Goal: Task Accomplishment & Management: Manage account settings

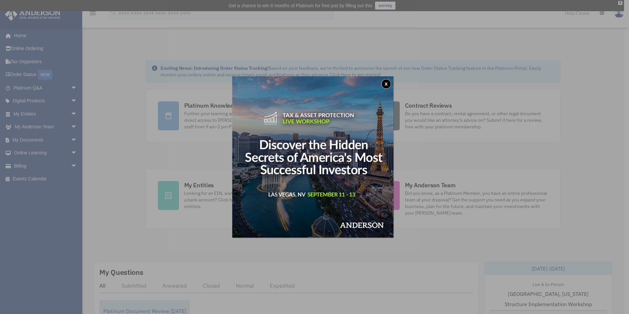
click at [388, 85] on button "x" at bounding box center [386, 84] width 10 height 10
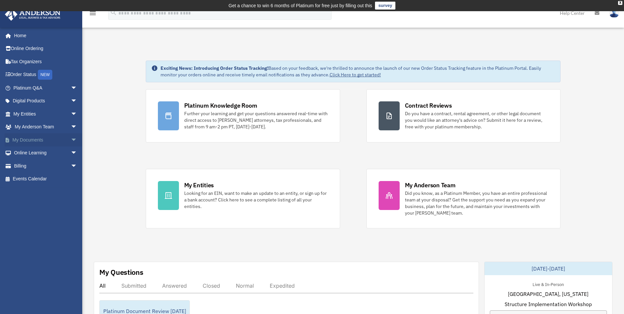
click at [71, 141] on span "arrow_drop_down" at bounding box center [77, 139] width 13 height 13
click at [33, 152] on link "Box" at bounding box center [48, 152] width 78 height 13
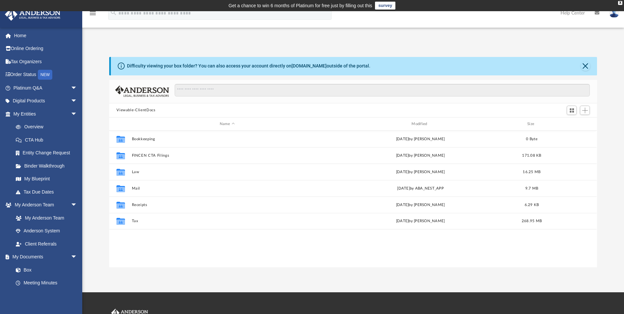
scroll to position [145, 483]
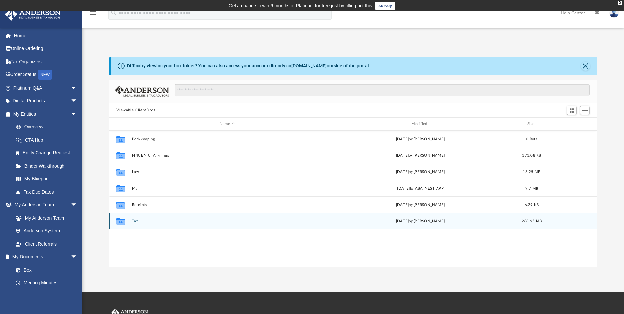
click at [135, 221] on button "Tax" at bounding box center [227, 221] width 190 height 4
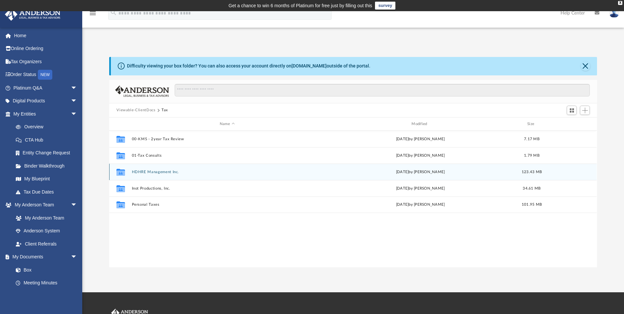
click at [164, 171] on button "HDHRE Management Inc." at bounding box center [227, 172] width 190 height 4
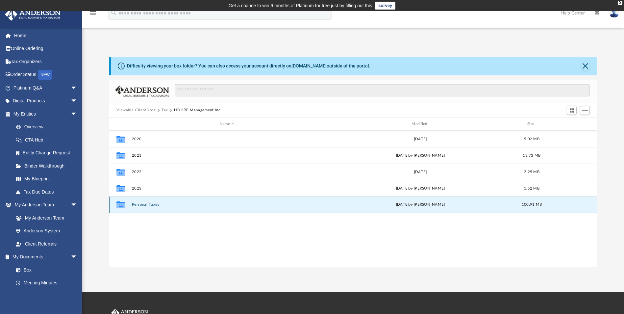
click at [146, 204] on button "Personal Taxes" at bounding box center [227, 205] width 190 height 4
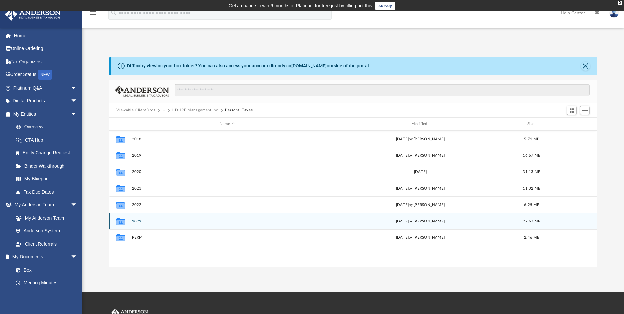
click at [142, 222] on button "2023" at bounding box center [227, 221] width 190 height 4
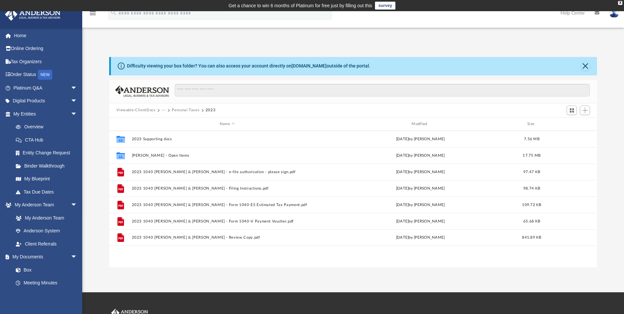
click at [181, 110] on button "Personal Taxes" at bounding box center [186, 110] width 28 height 6
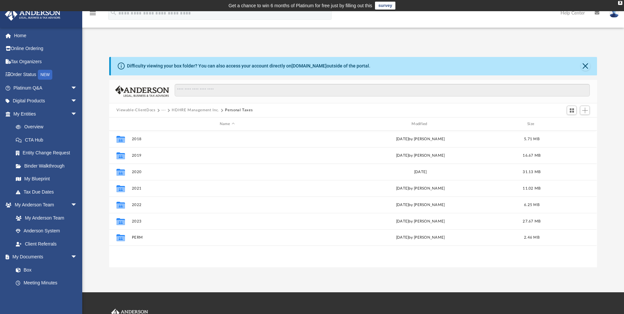
click at [162, 111] on button "···" at bounding box center [163, 110] width 4 height 6
click at [169, 123] on li "Tax" at bounding box center [168, 121] width 6 height 7
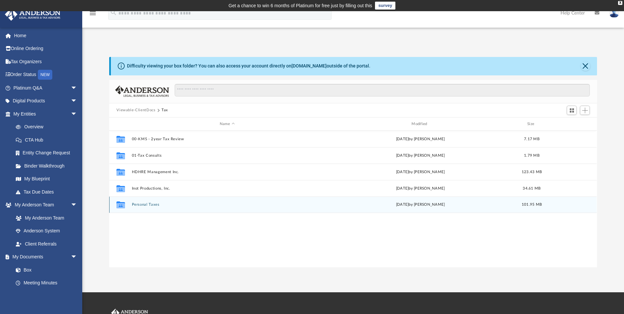
click at [150, 204] on button "Personal Taxes" at bounding box center [227, 205] width 190 height 4
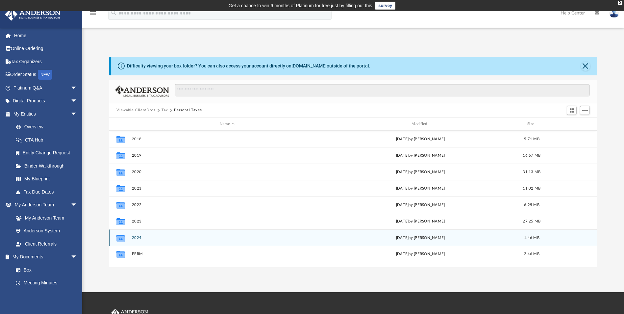
click at [137, 238] on button "2024" at bounding box center [227, 238] width 190 height 4
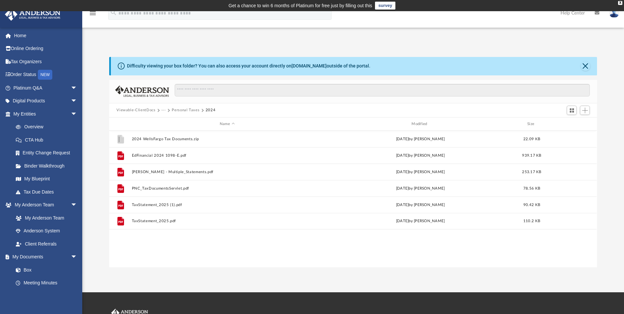
click at [191, 110] on button "Personal Taxes" at bounding box center [186, 110] width 28 height 6
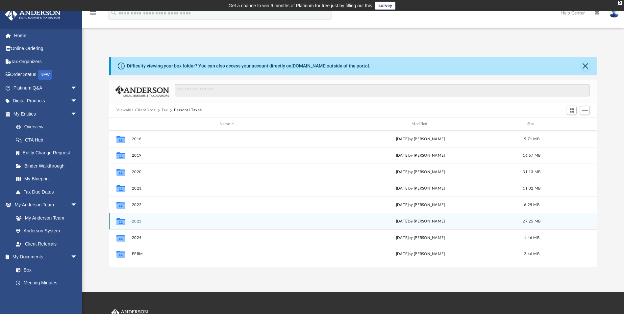
click at [140, 222] on button "2023" at bounding box center [227, 221] width 190 height 4
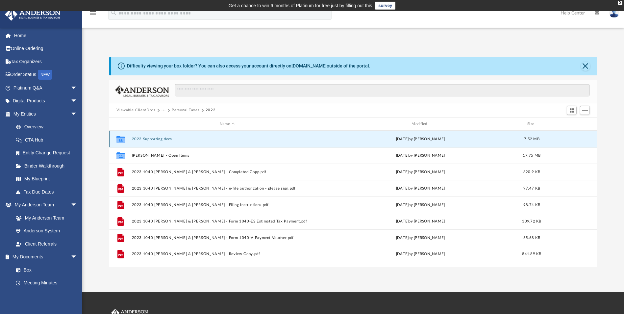
click at [160, 137] on button "2023 Supporting docs" at bounding box center [227, 139] width 190 height 4
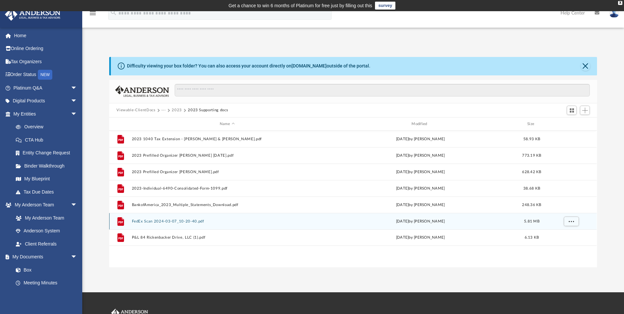
click at [167, 220] on button "FedEx Scan 2024-03-07_10-20-40.pdf" at bounding box center [227, 221] width 190 height 4
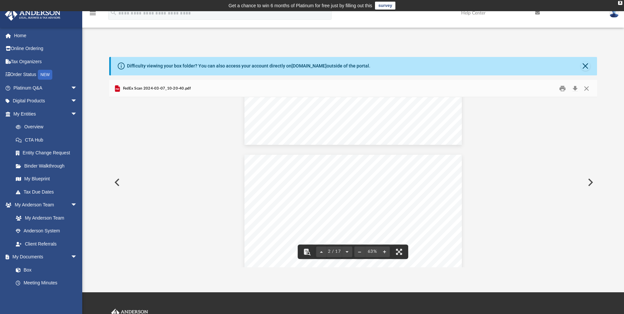
scroll to position [0, 0]
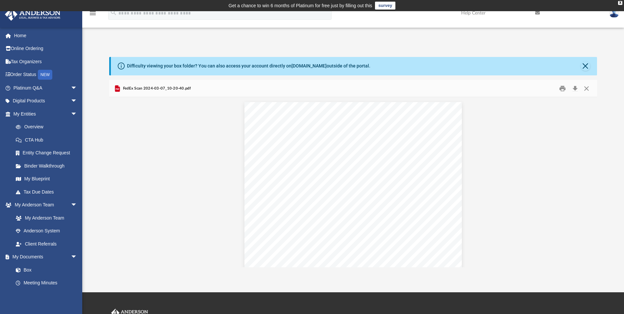
drag, startPoint x: 364, startPoint y: 163, endPoint x: 346, endPoint y: 178, distance: 23.4
drag, startPoint x: 346, startPoint y: 178, endPoint x: 307, endPoint y: 176, distance: 38.8
click at [307, 176] on div "*t EH C-{ FU ? l-t F O z o U2 FJ R" o o il x D rn T = o o o = rn = rn = o o CN …" at bounding box center [352, 186] width 217 height 168
click at [589, 87] on button "Close" at bounding box center [587, 88] width 12 height 10
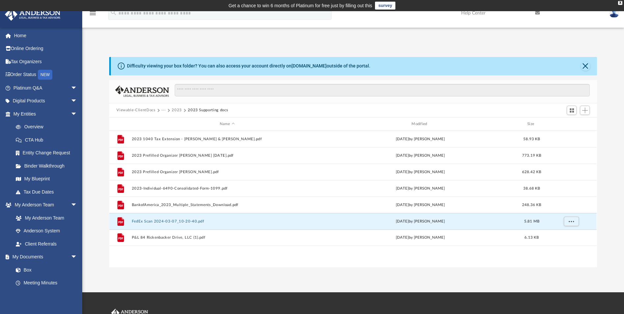
click at [163, 109] on button "···" at bounding box center [163, 110] width 4 height 6
click at [175, 132] on li "Personal Taxes" at bounding box center [178, 132] width 27 height 7
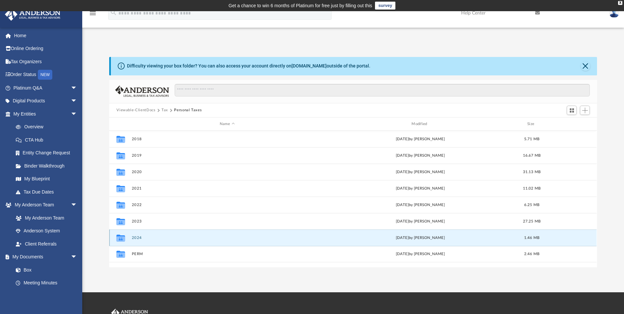
click at [136, 238] on button "2024" at bounding box center [227, 238] width 190 height 4
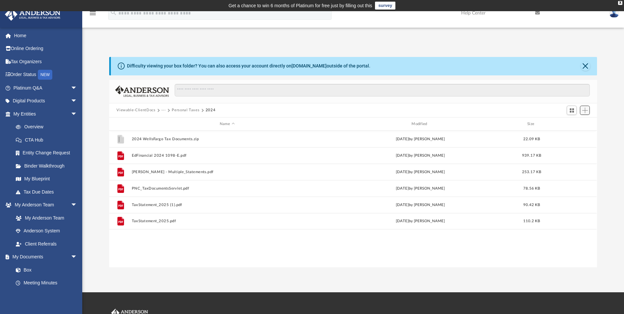
click at [586, 112] on span "Add" at bounding box center [585, 111] width 6 height 6
click at [572, 123] on li "Upload" at bounding box center [575, 123] width 21 height 7
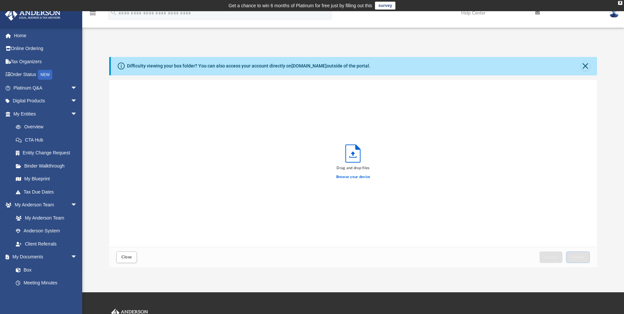
scroll to position [162, 483]
click at [353, 179] on label "Browse your device" at bounding box center [353, 177] width 34 height 6
click at [0, 0] on input "Browse your device" at bounding box center [0, 0] width 0 height 0
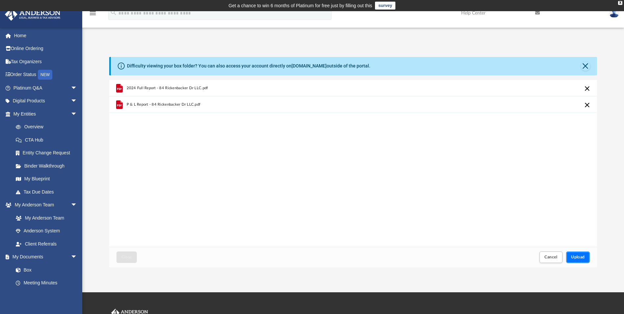
click at [579, 257] on span "Upload" at bounding box center [578, 257] width 14 height 4
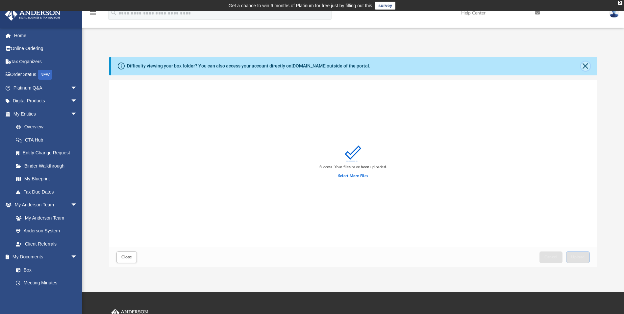
click at [587, 64] on button "Close" at bounding box center [585, 66] width 9 height 9
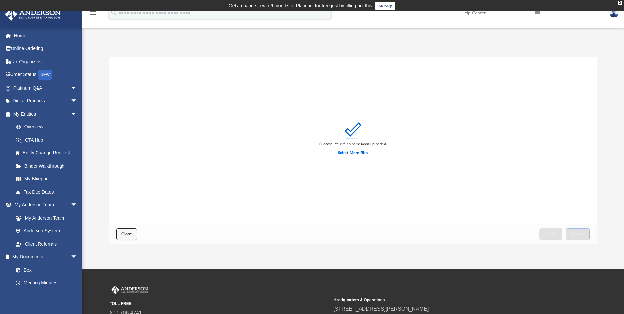
drag, startPoint x: 126, startPoint y: 236, endPoint x: 131, endPoint y: 233, distance: 5.8
click at [127, 236] on button "Close" at bounding box center [126, 234] width 20 height 12
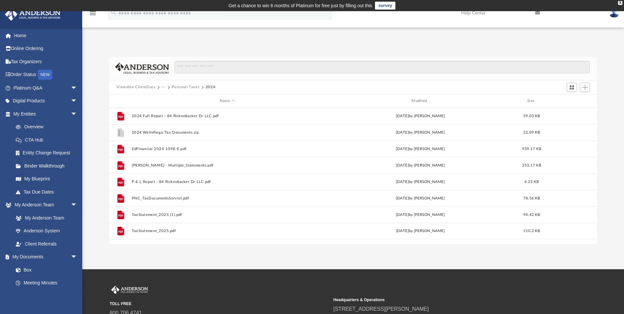
click at [185, 88] on button "Personal Taxes" at bounding box center [186, 87] width 28 height 6
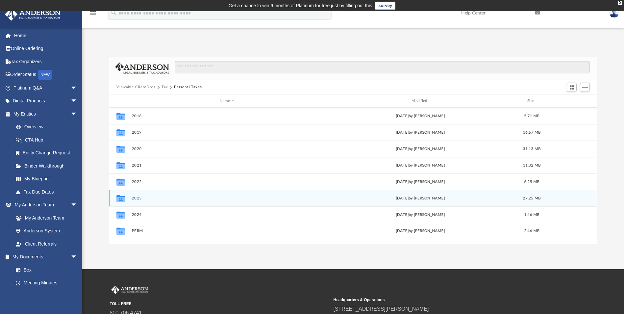
click at [140, 197] on button "2023" at bounding box center [227, 198] width 190 height 4
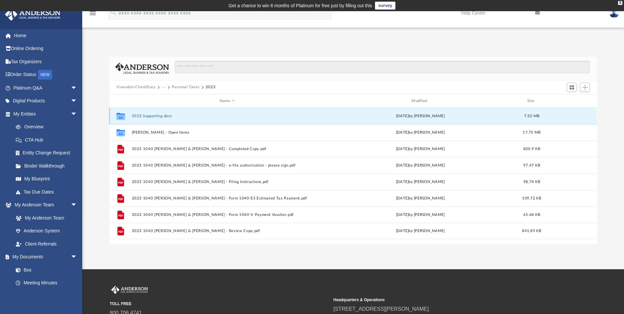
click at [159, 116] on button "2023 Supporting docs" at bounding box center [227, 116] width 190 height 4
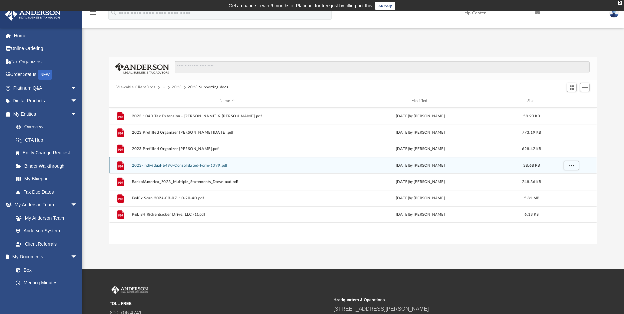
click at [174, 165] on button "2023-Individual-6490-Consolidated-Form-1099.pdf" at bounding box center [227, 165] width 190 height 4
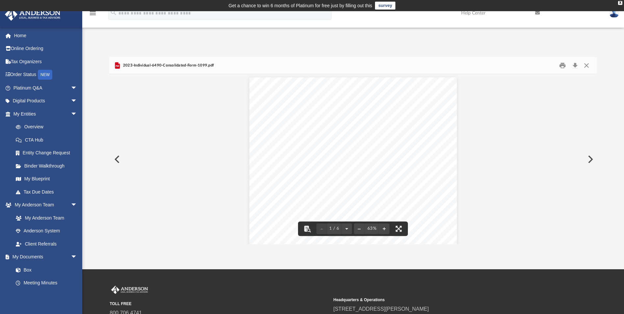
scroll to position [0, 0]
click at [590, 65] on button "Close" at bounding box center [587, 65] width 12 height 10
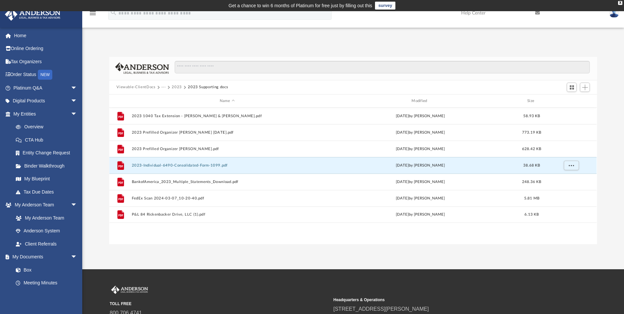
click at [173, 87] on button "2023" at bounding box center [177, 87] width 10 height 6
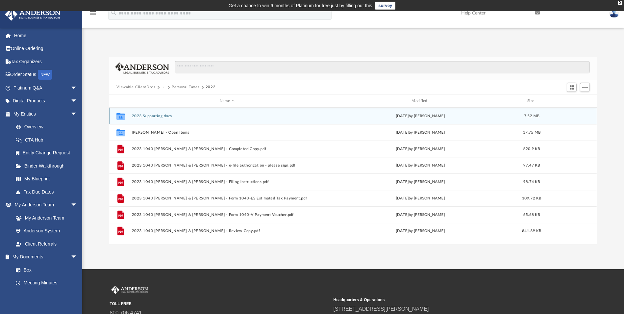
click at [155, 115] on button "2023 Supporting docs" at bounding box center [227, 116] width 190 height 4
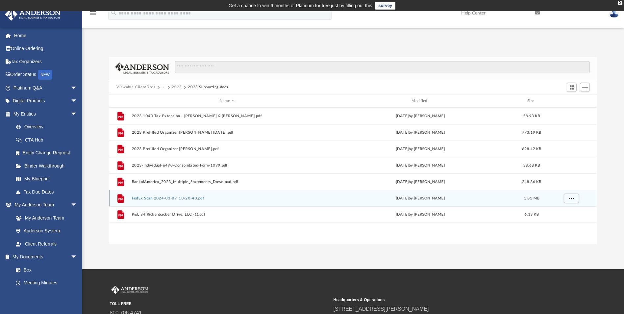
click at [155, 200] on button "FedEx Scan 2024-03-07_10-20-40.pdf" at bounding box center [227, 198] width 190 height 4
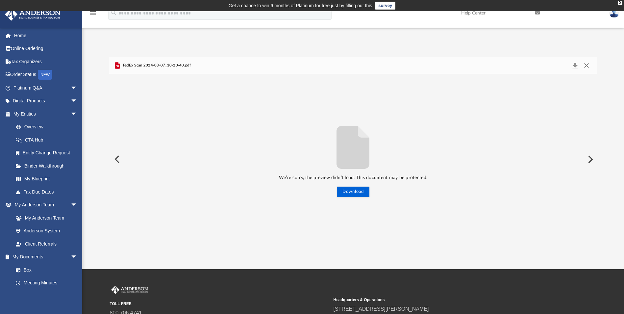
click at [585, 65] on button "Close" at bounding box center [587, 65] width 12 height 9
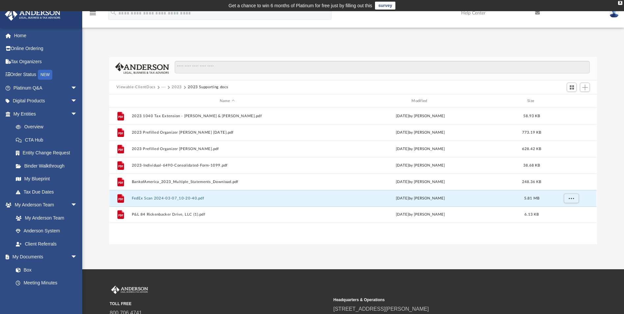
click at [176, 88] on button "2023" at bounding box center [177, 87] width 10 height 6
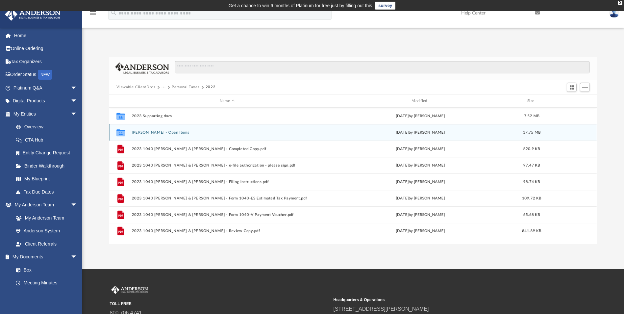
click at [165, 133] on button "[PERSON_NAME] - Open Items" at bounding box center [227, 132] width 190 height 4
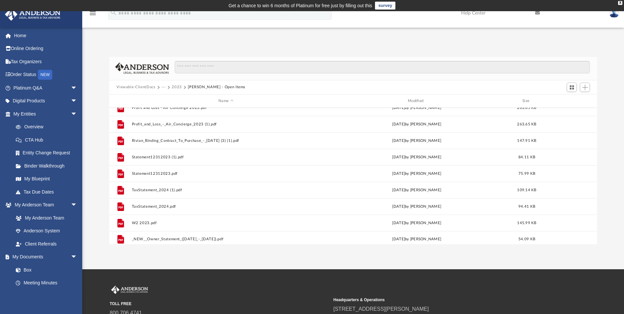
scroll to position [209, 0]
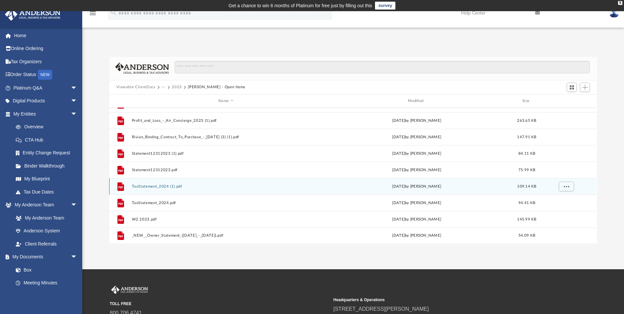
click at [166, 187] on button "TaxStatement_2024 (1).pdf" at bounding box center [226, 186] width 188 height 4
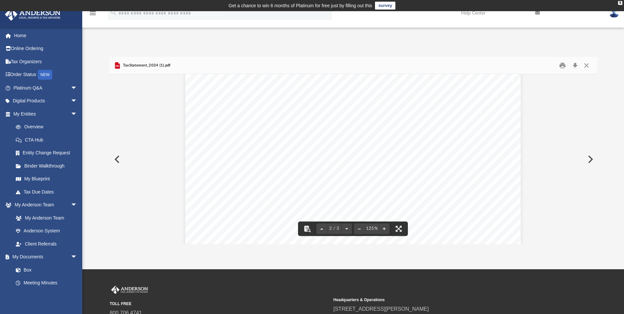
scroll to position [559, 0]
click at [585, 67] on button "Close" at bounding box center [587, 65] width 12 height 10
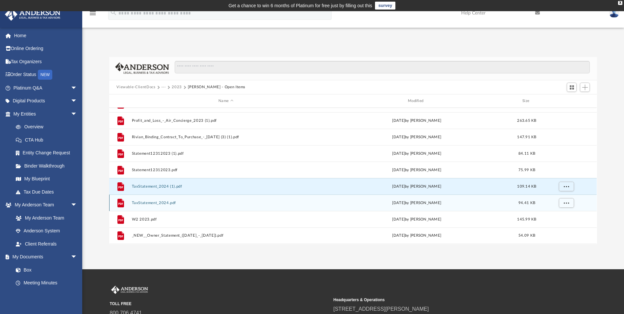
click at [157, 203] on button "TaxStatement_2024.pdf" at bounding box center [226, 203] width 188 height 4
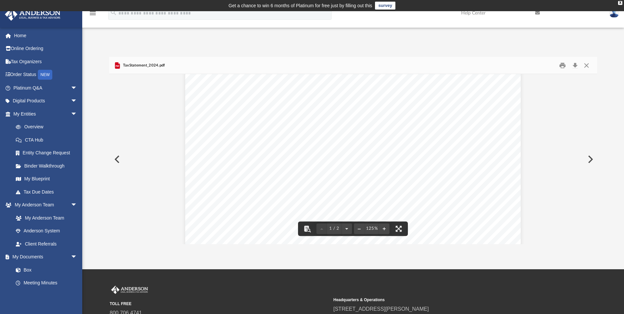
scroll to position [164, 0]
click at [588, 66] on button "Close" at bounding box center [587, 65] width 12 height 10
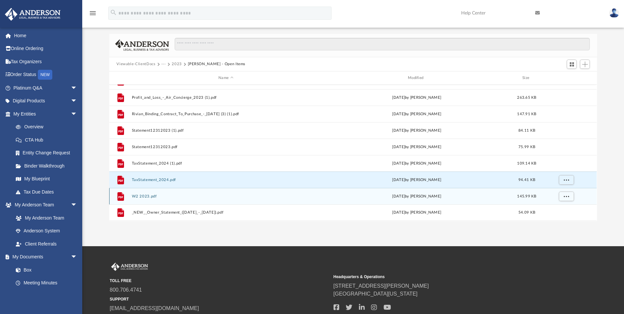
scroll to position [33, 0]
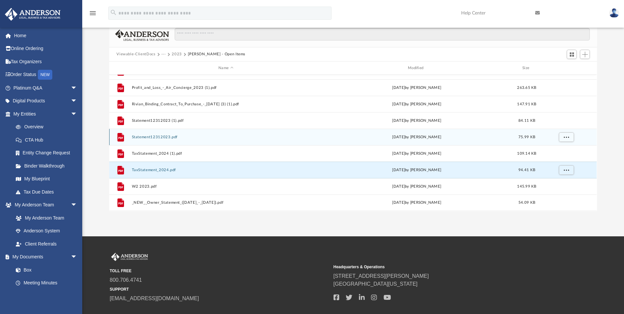
click at [164, 137] on button "Statement12312023.pdf" at bounding box center [226, 137] width 188 height 4
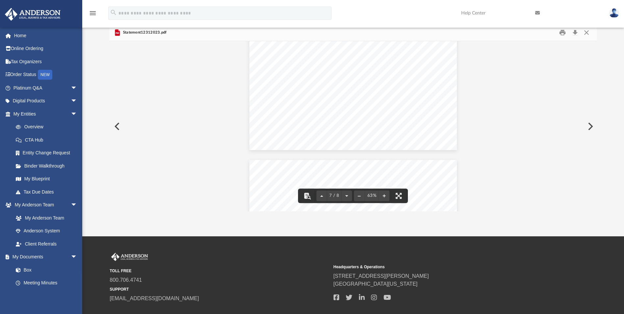
scroll to position [1085, 0]
click at [584, 32] on button "Close" at bounding box center [587, 32] width 12 height 10
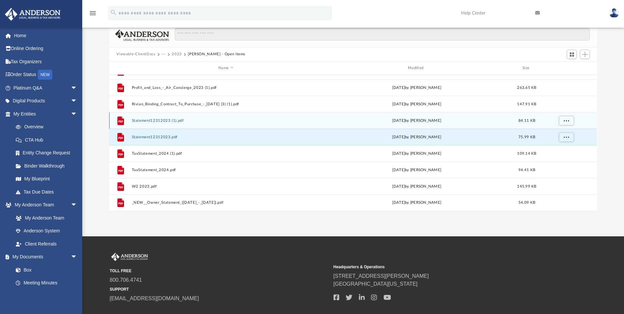
click at [164, 117] on div "File Statement12312023 (1).pdf [DATE] by [PERSON_NAME] 84.11 KB" at bounding box center [352, 120] width 487 height 16
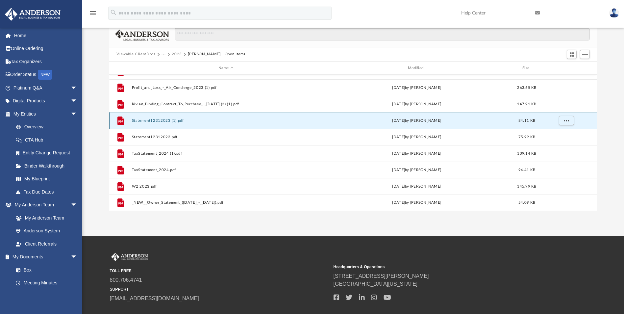
click at [166, 119] on button "Statement12312023 (1).pdf" at bounding box center [226, 120] width 188 height 4
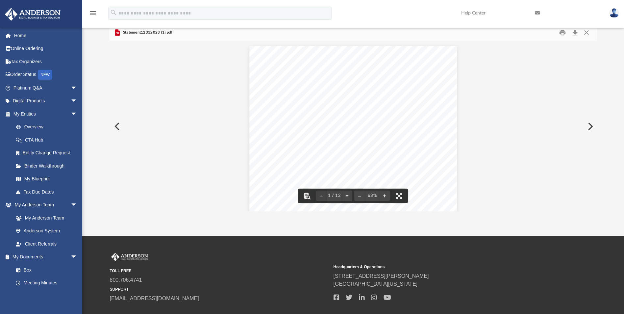
scroll to position [0, 0]
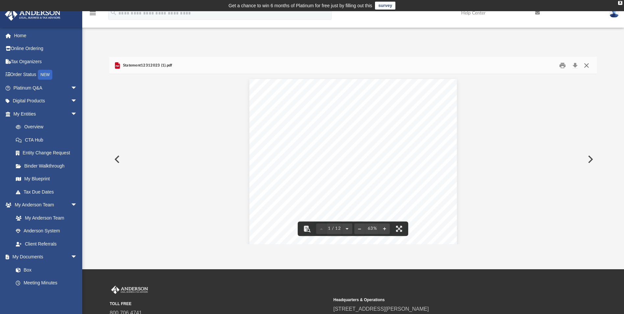
click at [587, 65] on button "Close" at bounding box center [587, 65] width 12 height 10
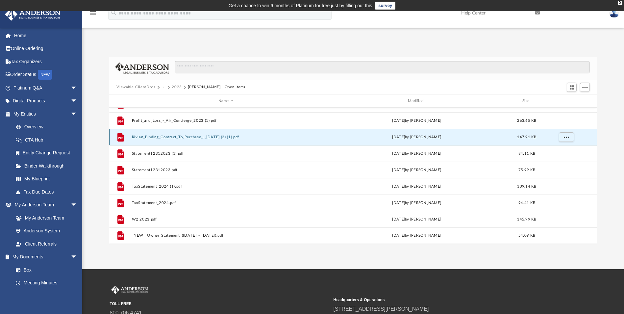
click at [220, 136] on button "Rivian_Binding_Contract_To_Purchase_-_[DATE] (3) (1).pdf" at bounding box center [226, 137] width 188 height 4
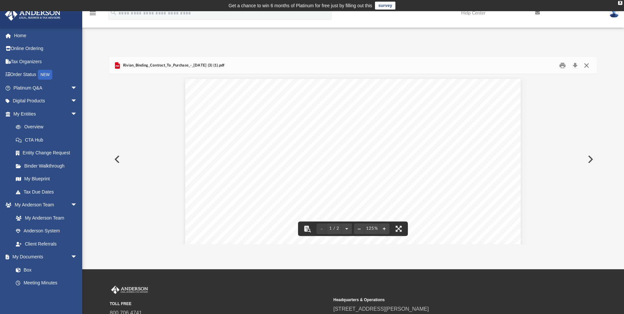
click at [586, 66] on button "Close" at bounding box center [587, 65] width 12 height 10
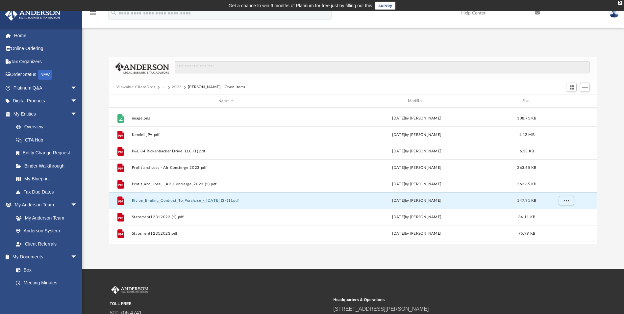
scroll to position [143, 0]
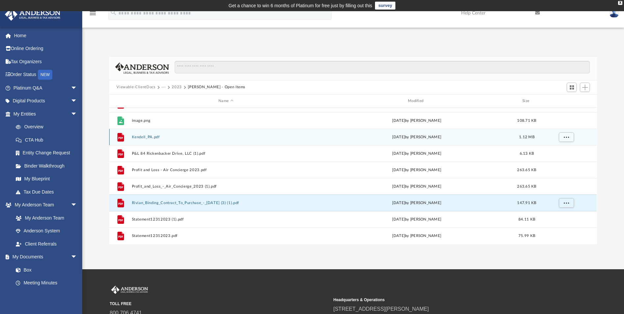
click at [154, 137] on button "Kendell_PA.pdf" at bounding box center [226, 137] width 188 height 4
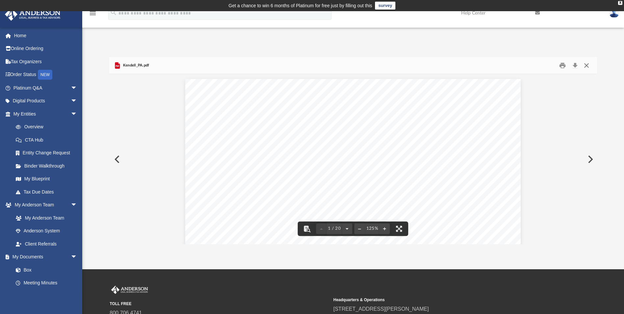
drag, startPoint x: 588, startPoint y: 67, endPoint x: 528, endPoint y: 76, distance: 60.8
click at [588, 66] on button "Close" at bounding box center [587, 65] width 12 height 10
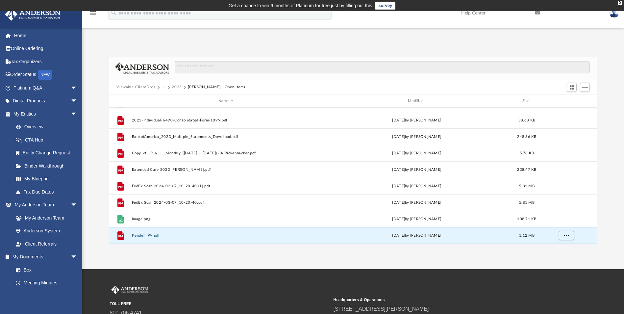
scroll to position [45, 0]
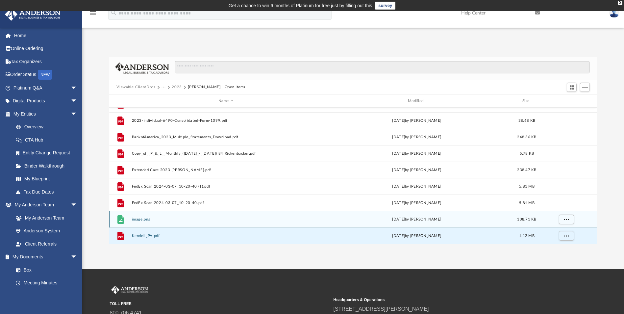
click at [144, 218] on button "image.png" at bounding box center [226, 219] width 188 height 4
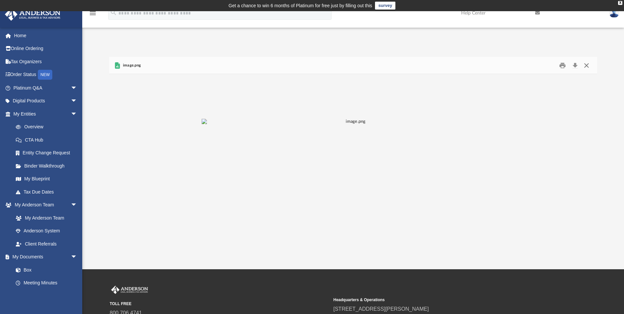
click at [587, 69] on button "Close" at bounding box center [587, 65] width 12 height 10
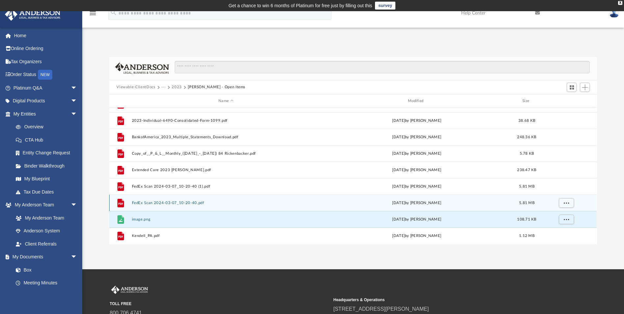
click at [196, 204] on button "FedEx Scan 2024-03-07_10-20-40.pdf" at bounding box center [226, 203] width 188 height 4
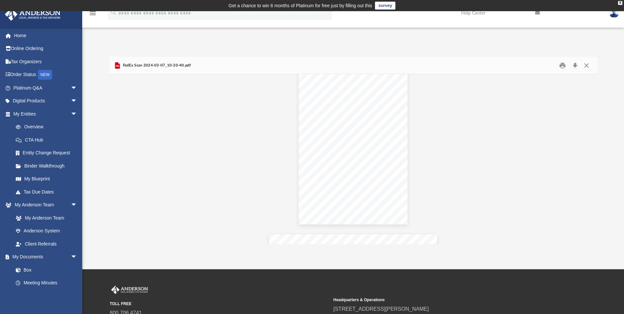
scroll to position [2796, 0]
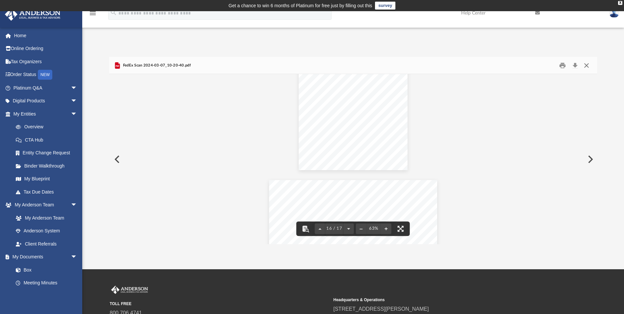
click at [589, 65] on button "Close" at bounding box center [587, 65] width 12 height 10
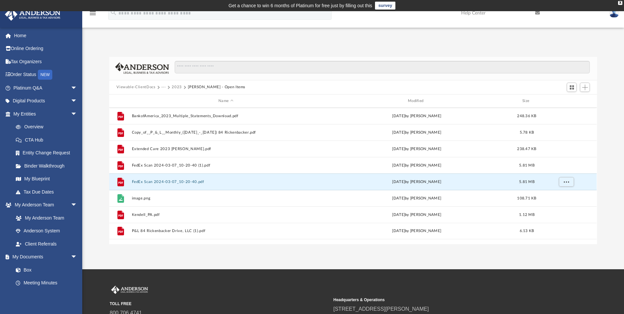
scroll to position [0, 0]
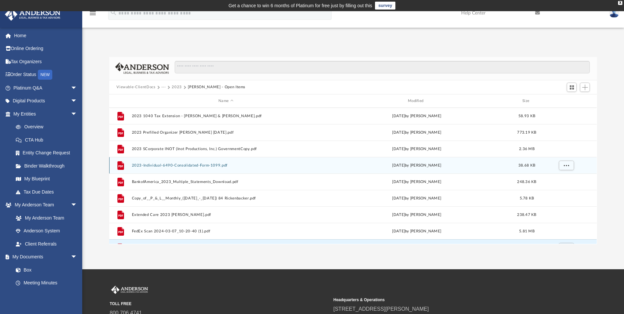
click at [203, 166] on button "2023-Individual-6490-Consolidated-Form-1099.pdf" at bounding box center [226, 165] width 188 height 4
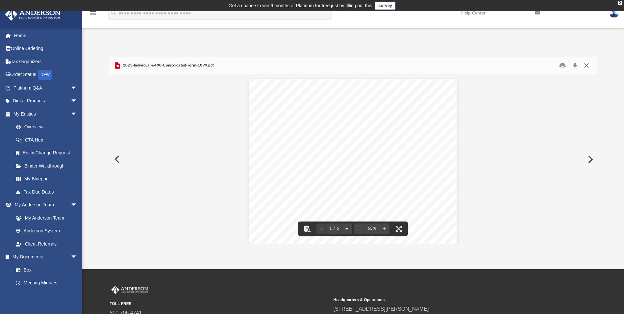
click at [585, 68] on button "Close" at bounding box center [587, 65] width 12 height 10
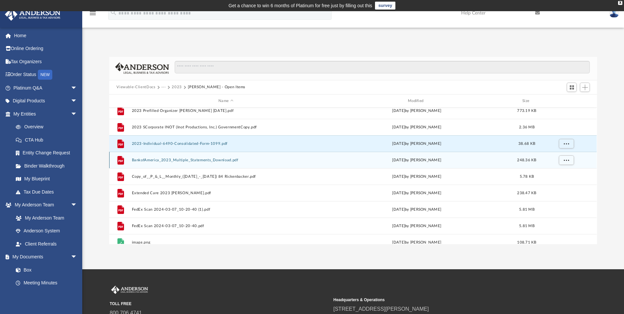
scroll to position [33, 0]
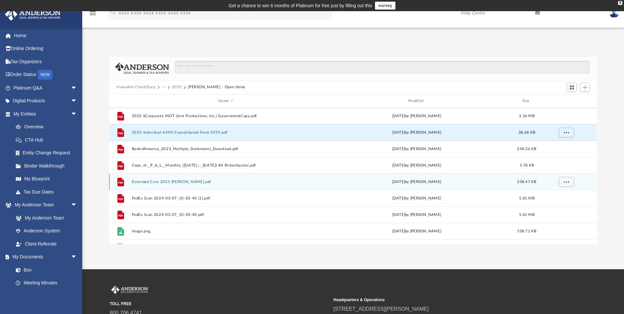
click at [184, 180] on button "Extended Care 2023 [PERSON_NAME].pdf" at bounding box center [226, 182] width 188 height 4
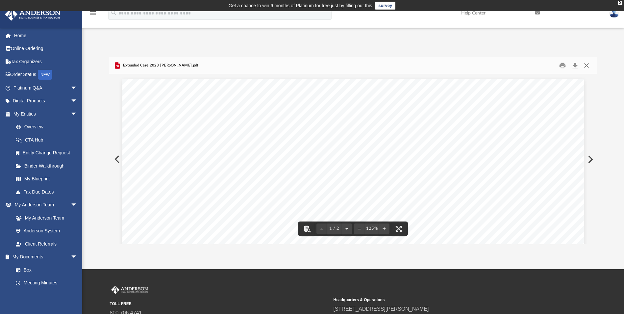
click at [588, 64] on button "Close" at bounding box center [587, 65] width 12 height 10
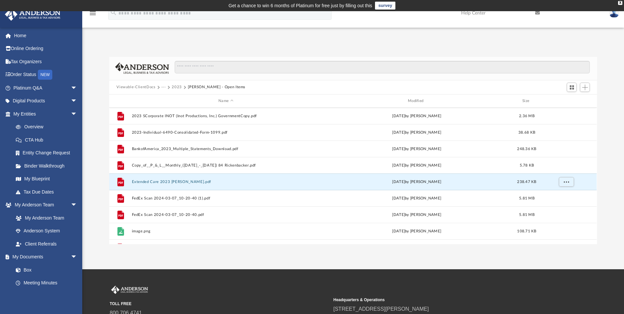
click at [613, 18] on link at bounding box center [614, 12] width 20 height 29
click at [486, 59] on link "Logout" at bounding box center [516, 57] width 66 height 13
